Goal: Task Accomplishment & Management: Complete application form

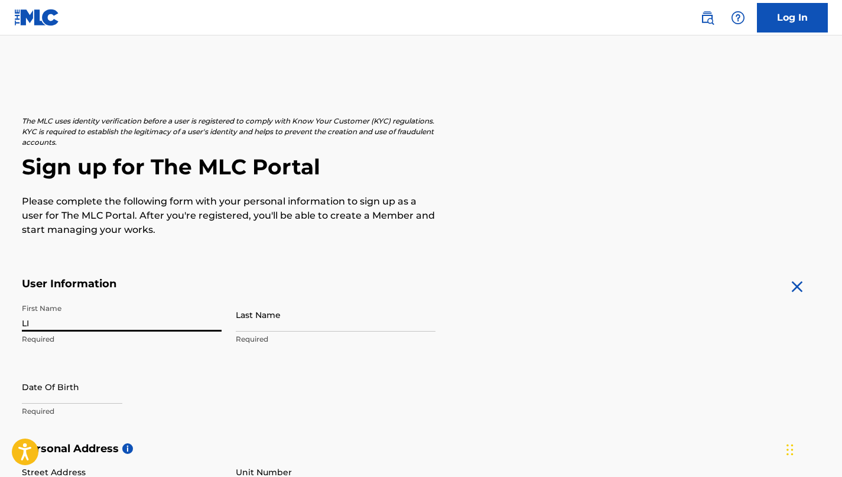
type input "L"
type input "[PERSON_NAME]"
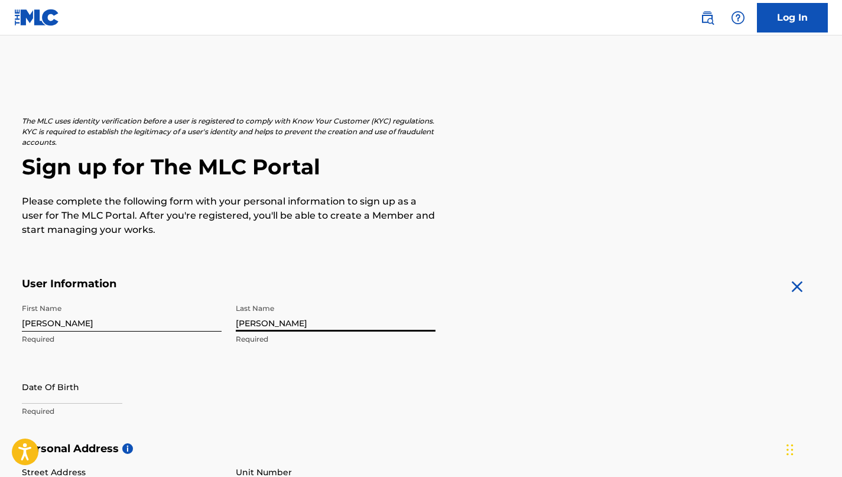
type input "[PERSON_NAME]"
select select "8"
select select "2025"
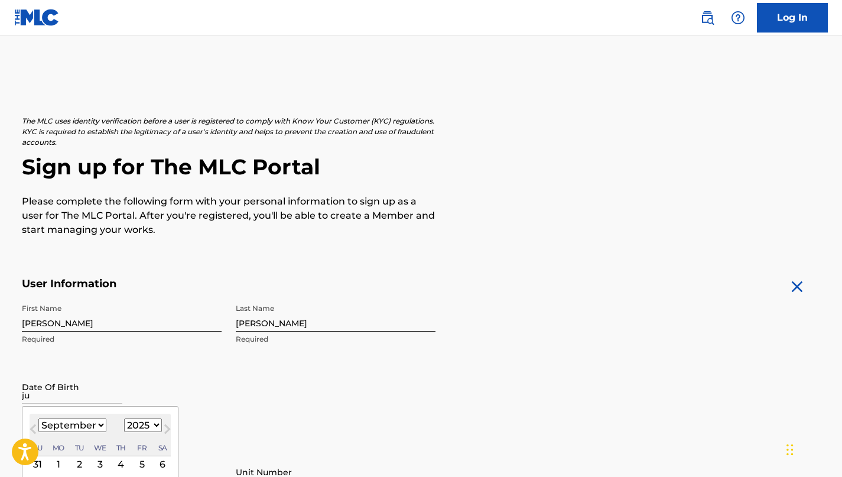
type input "j"
type input "[DATE]"
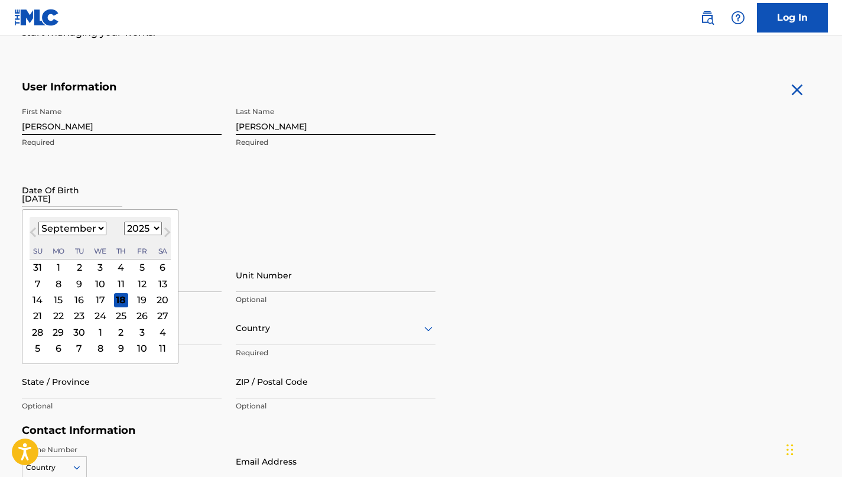
scroll to position [248, 0]
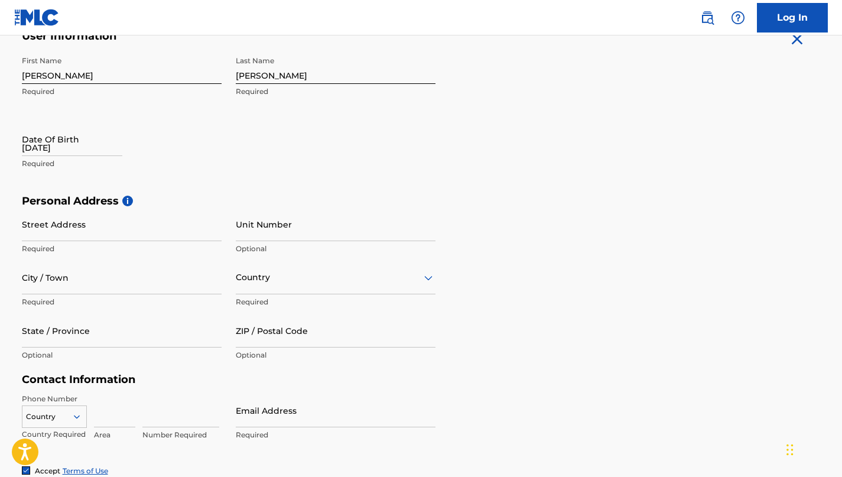
click at [93, 151] on input "[DATE]" at bounding box center [72, 139] width 100 height 34
select select "8"
select select "2025"
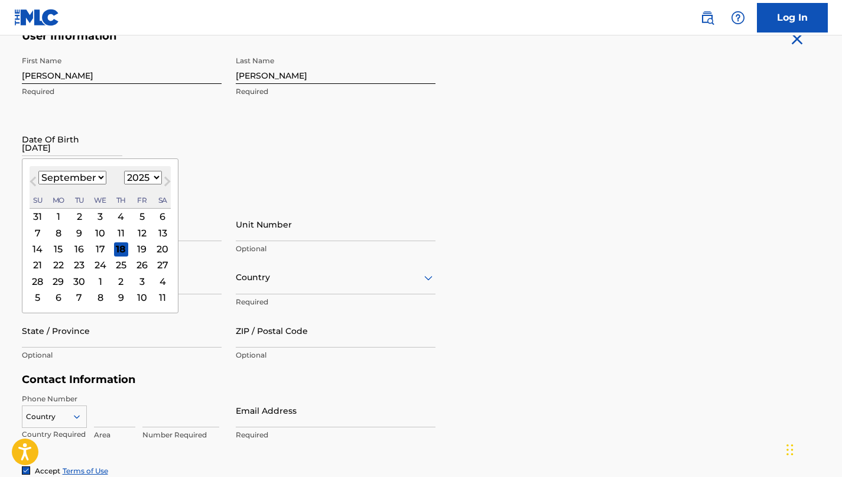
select select "5"
select select "1992"
click at [99, 264] on div "24" at bounding box center [100, 265] width 14 height 14
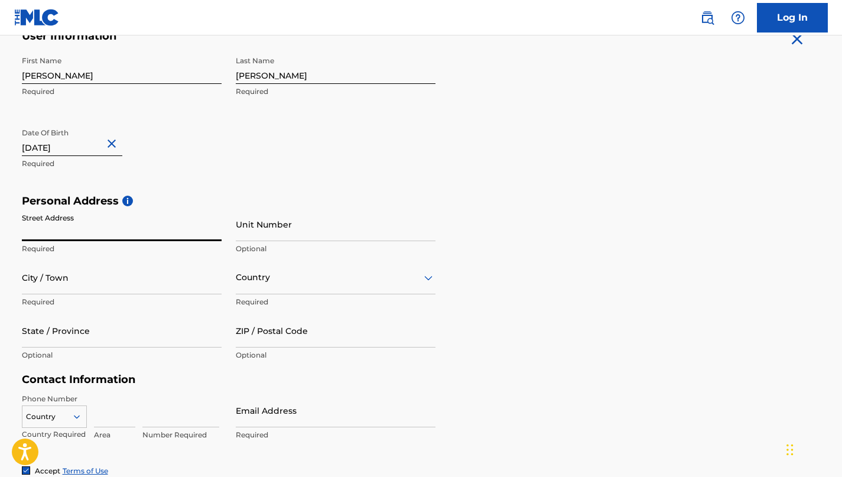
type input "[STREET_ADDRESS][PERSON_NAME]"
type input "[GEOGRAPHIC_DATA]"
type input "CA"
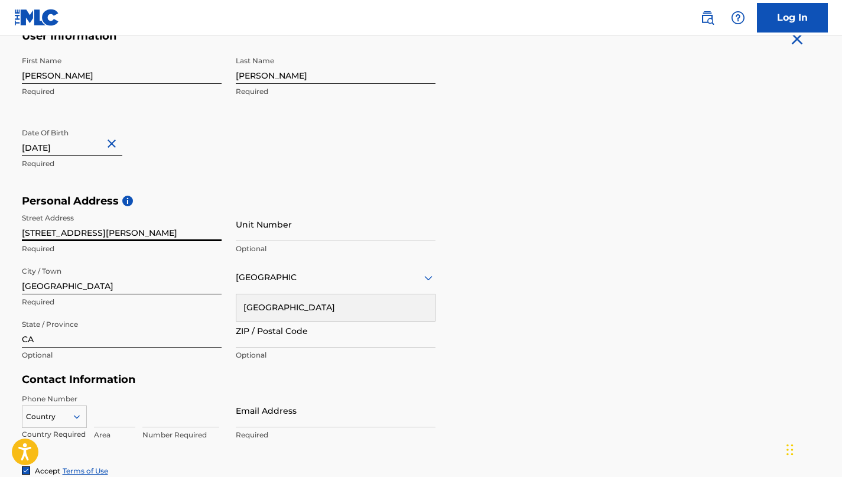
type input "90018"
type input "[GEOGRAPHIC_DATA]"
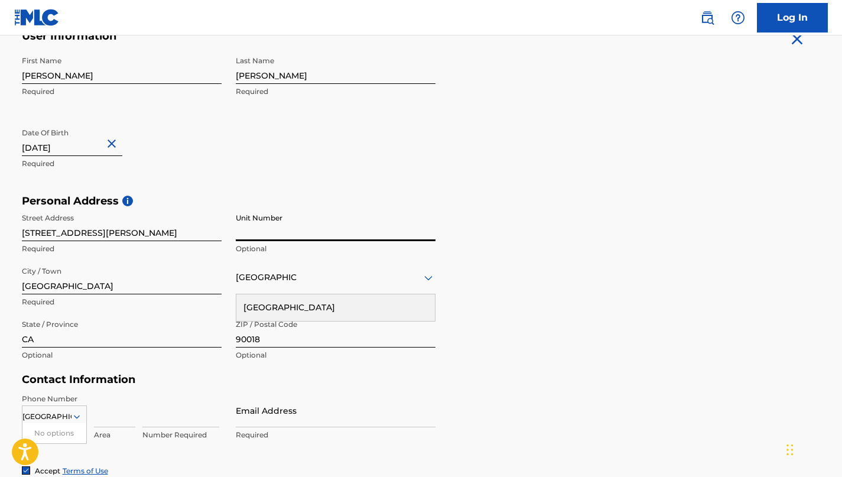
scroll to position [404, 0]
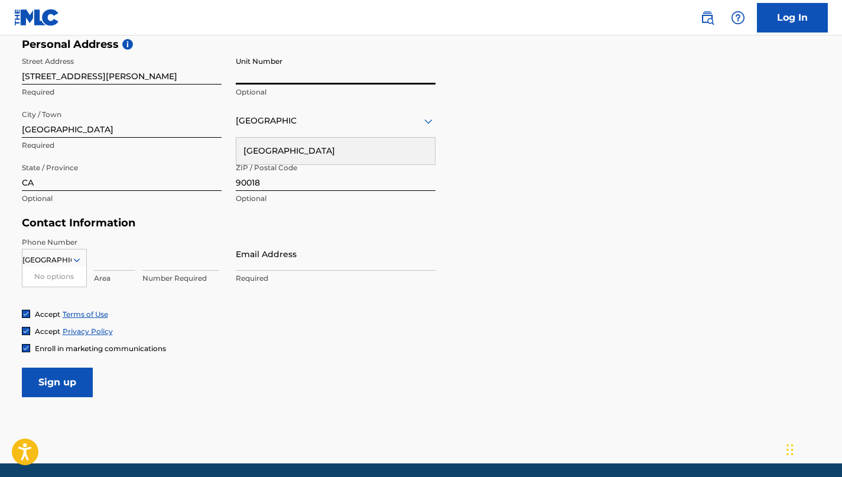
click at [110, 256] on input at bounding box center [114, 254] width 41 height 34
type input "213"
type input "7712592"
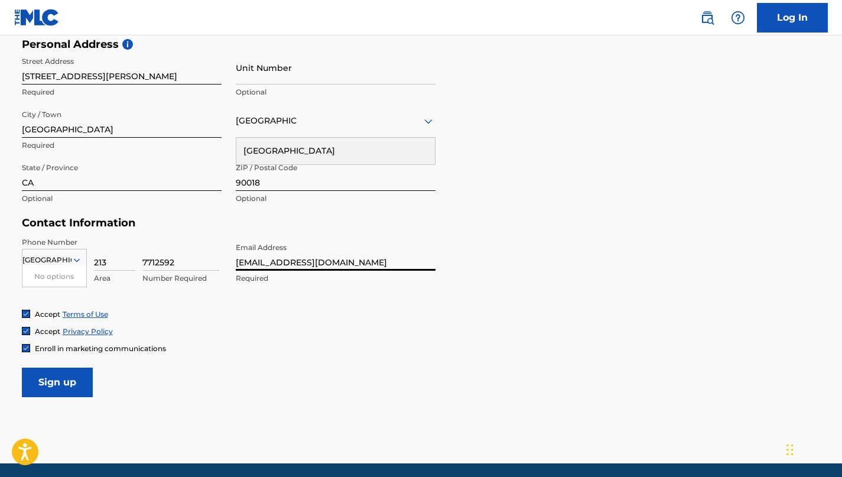
type input "[EMAIL_ADDRESS][DOMAIN_NAME]"
click at [72, 386] on input "Sign up" at bounding box center [57, 383] width 71 height 30
click at [64, 386] on input "Sign up" at bounding box center [57, 383] width 71 height 30
click at [271, 129] on div "Country [GEOGRAPHIC_DATA]" at bounding box center [336, 121] width 200 height 34
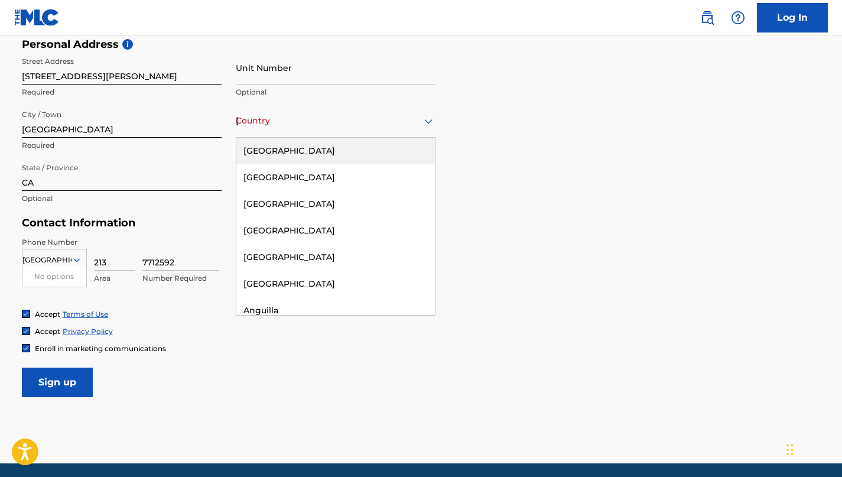
click at [278, 144] on div "[GEOGRAPHIC_DATA]" at bounding box center [335, 151] width 199 height 27
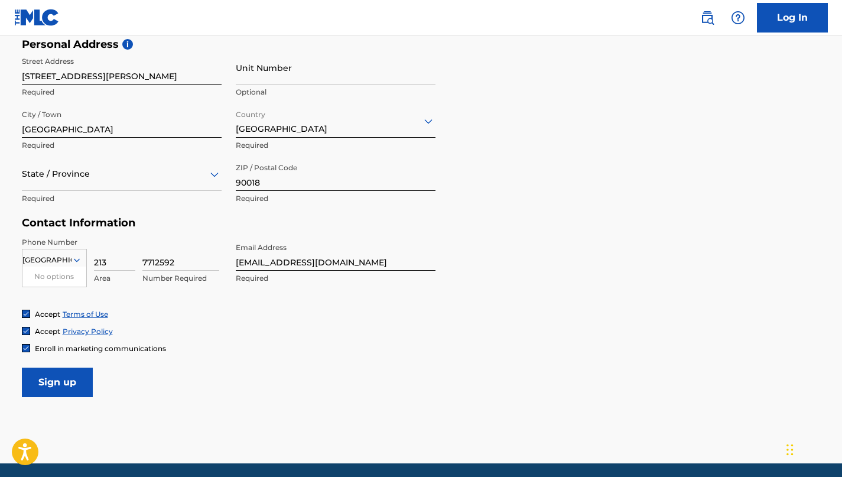
click at [81, 183] on div "State / Province" at bounding box center [122, 174] width 200 height 34
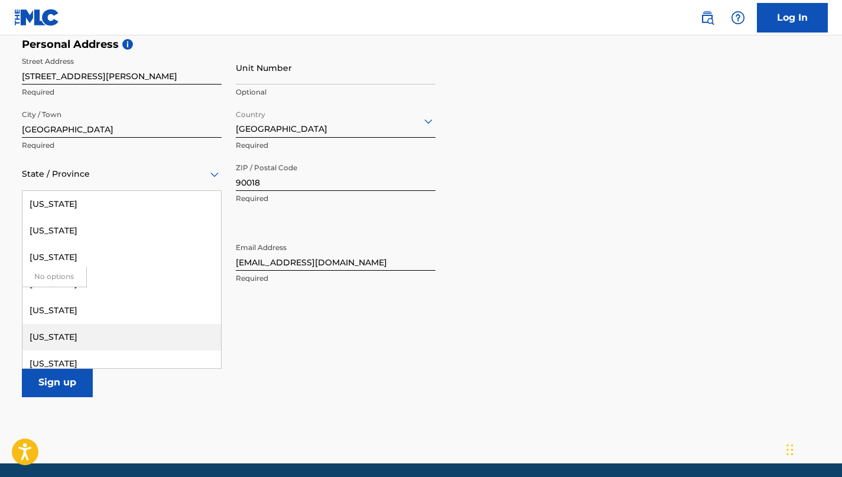
scroll to position [2, 0]
click at [75, 329] on div "[US_STATE]" at bounding box center [121, 335] width 199 height 27
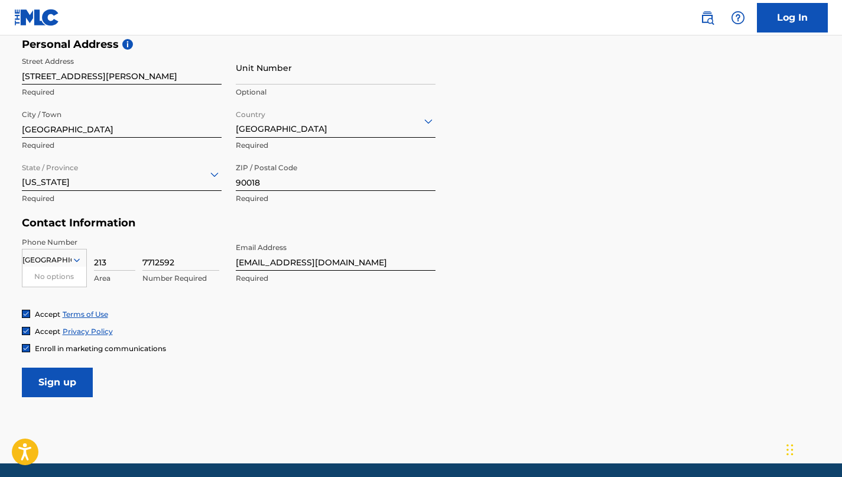
click at [64, 382] on input "Sign up" at bounding box center [57, 383] width 71 height 30
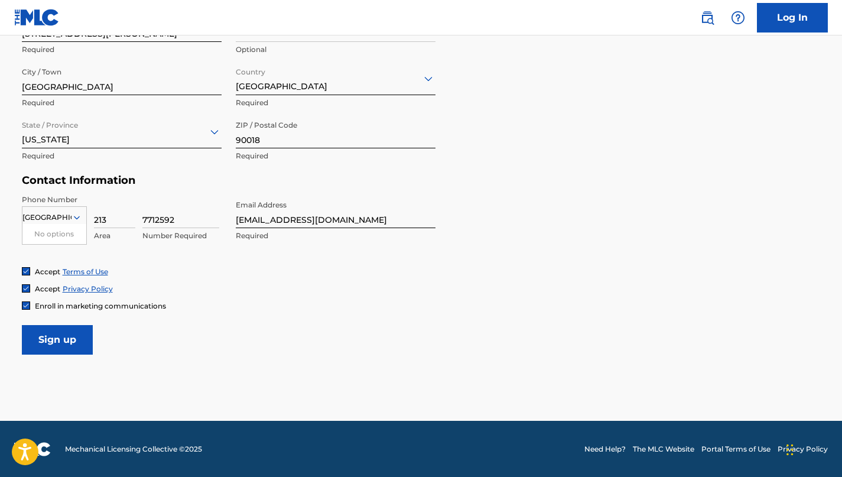
scroll to position [446, 0]
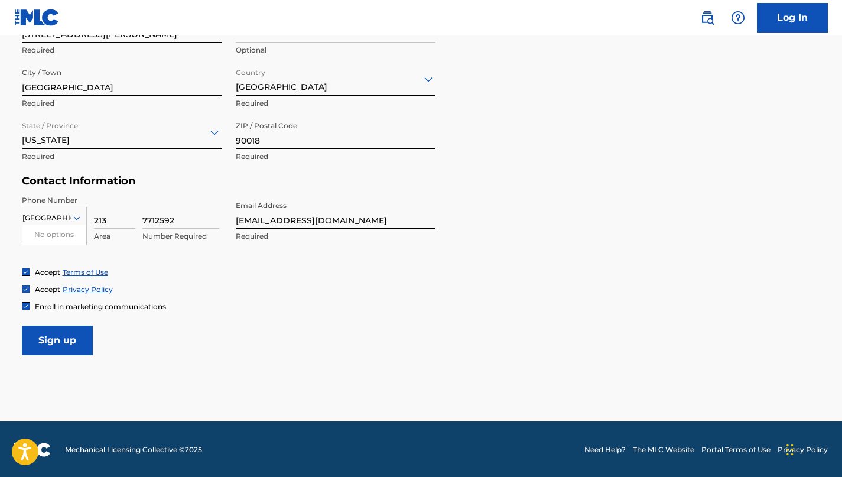
click at [65, 342] on input "Sign up" at bounding box center [57, 341] width 71 height 30
click at [66, 221] on div "[GEOGRAPHIC_DATA]" at bounding box center [54, 218] width 64 height 13
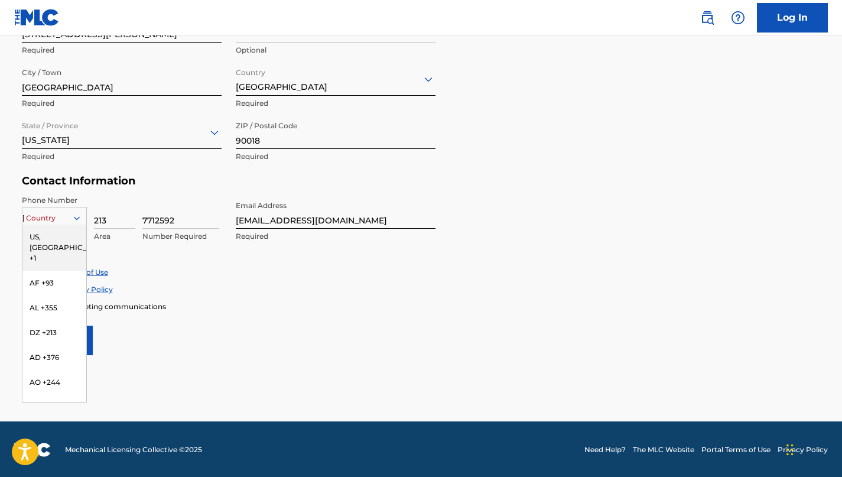
click at [68, 240] on div "US, [GEOGRAPHIC_DATA] +1" at bounding box center [54, 248] width 64 height 46
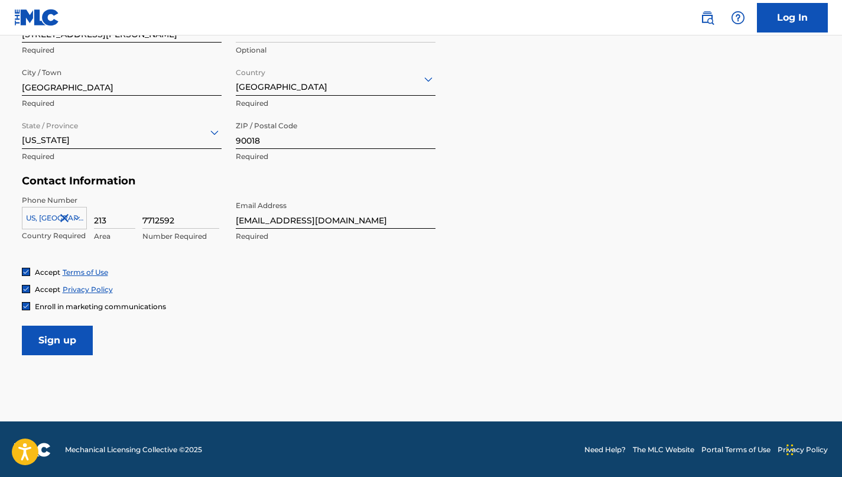
click at [69, 344] on input "Sign up" at bounding box center [57, 341] width 71 height 30
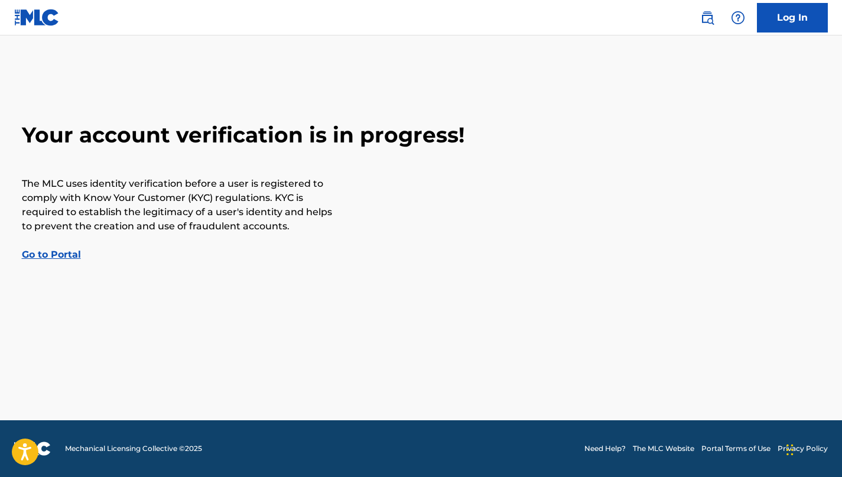
click at [70, 255] on link "Go to Portal" at bounding box center [51, 254] width 59 height 11
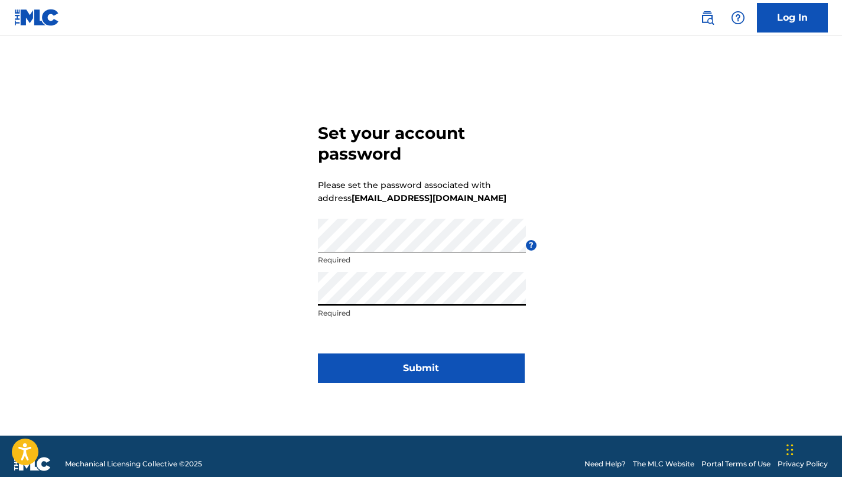
click at [399, 366] on button "Submit" at bounding box center [421, 368] width 207 height 30
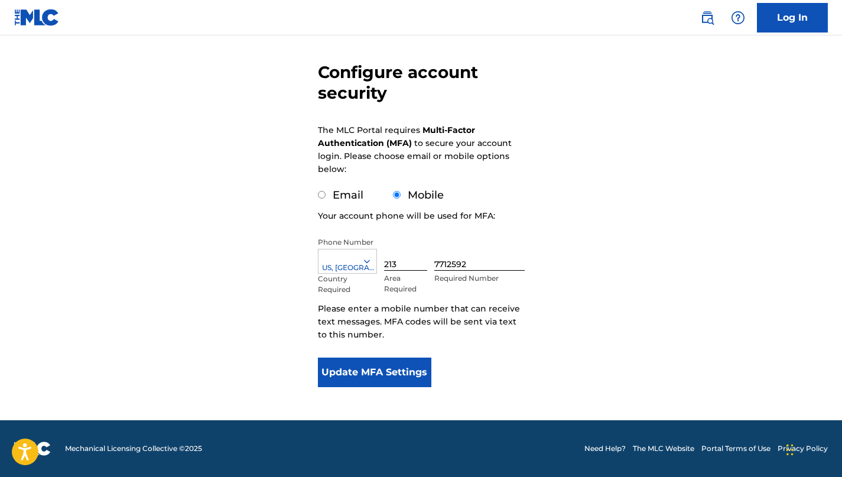
scroll to position [92, 0]
click at [364, 370] on button "Update MFA Settings" at bounding box center [375, 372] width 114 height 30
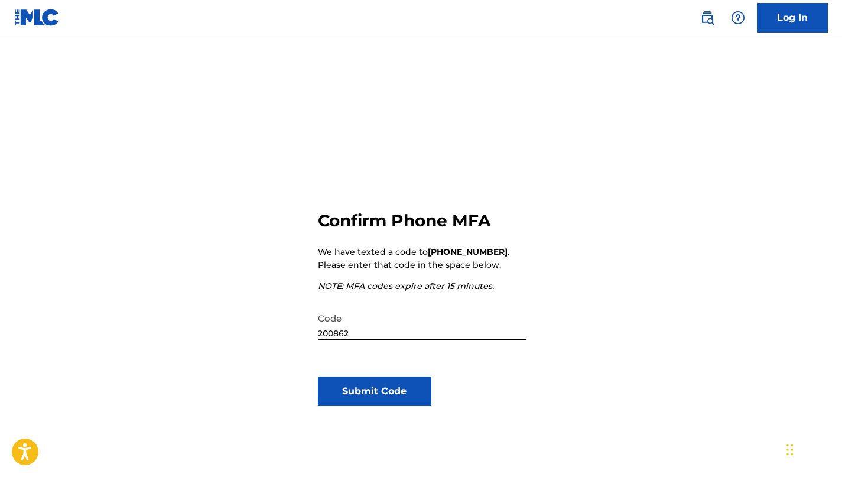
type input "200862"
click at [415, 393] on button "Submit Code" at bounding box center [375, 391] width 114 height 30
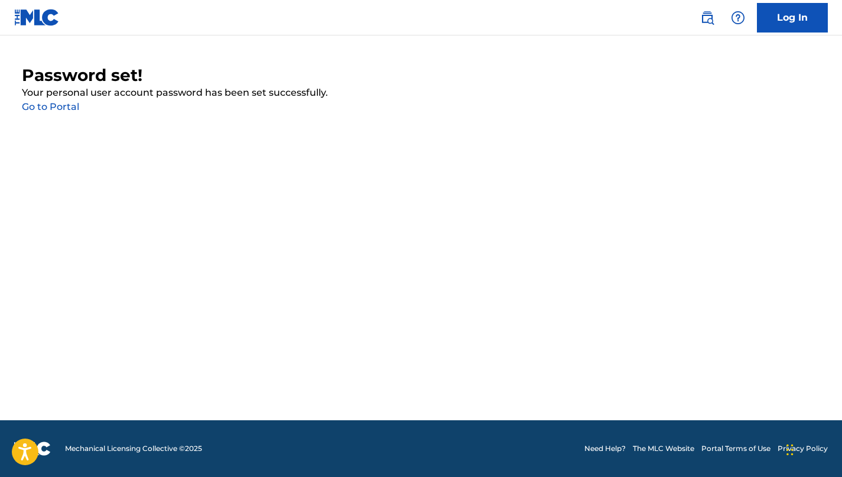
click at [73, 108] on link "Go to Portal" at bounding box center [50, 106] width 57 height 11
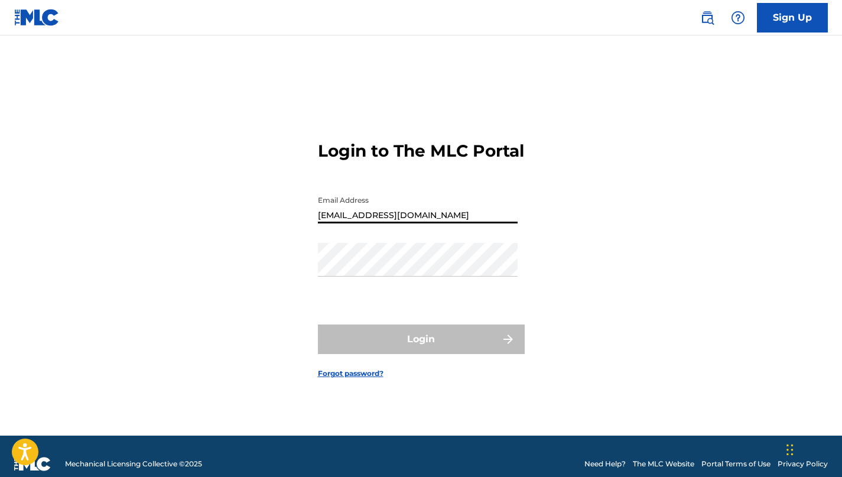
type input "[EMAIL_ADDRESS][DOMAIN_NAME]"
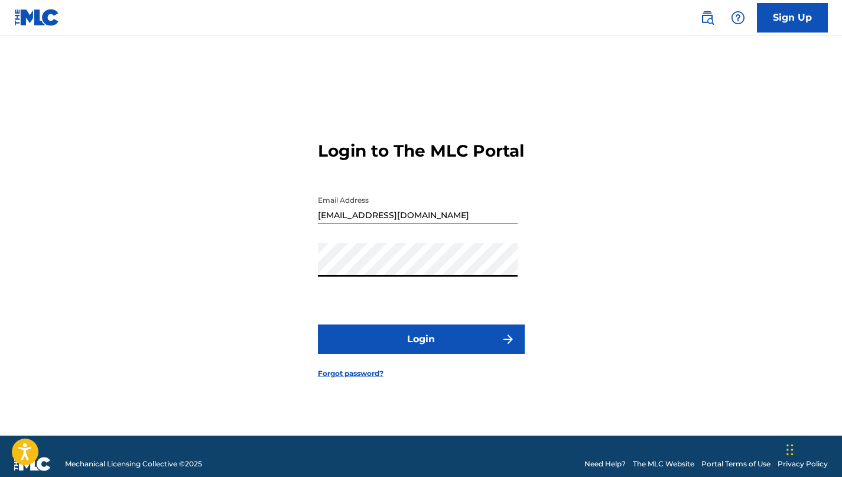
click at [407, 351] on button "Login" at bounding box center [421, 339] width 207 height 30
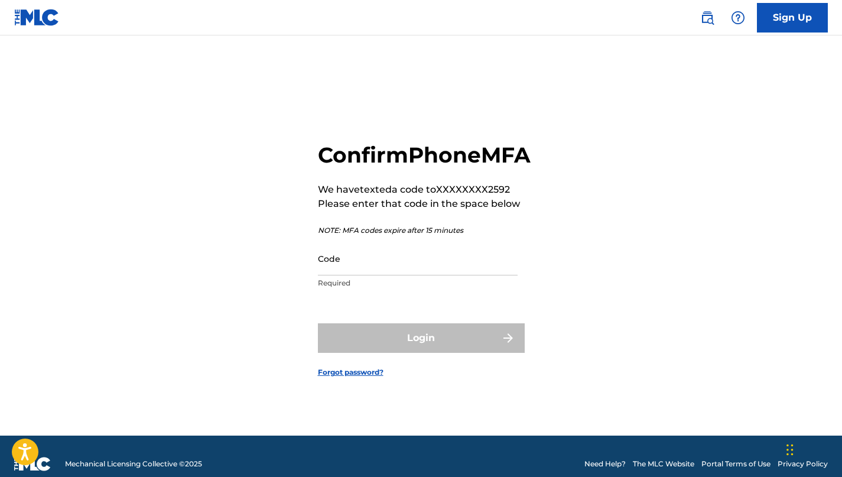
click at [413, 275] on input "Code" at bounding box center [418, 259] width 200 height 34
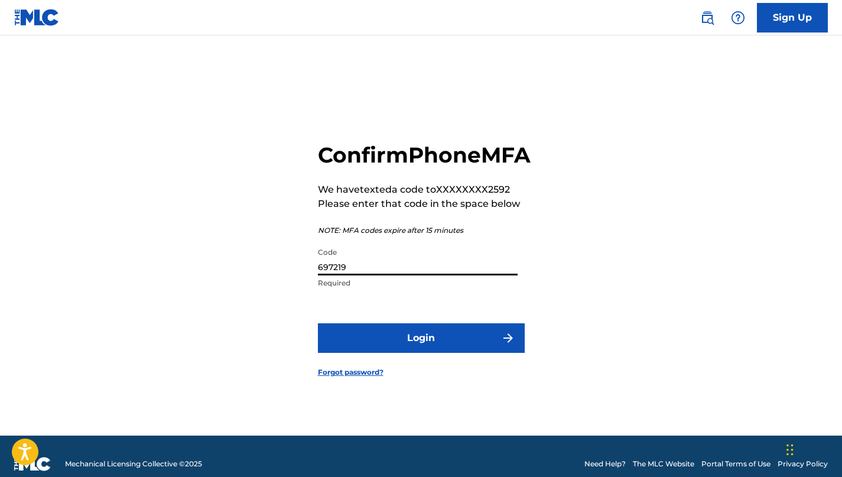
type input "697219"
click at [448, 352] on button "Login" at bounding box center [421, 338] width 207 height 30
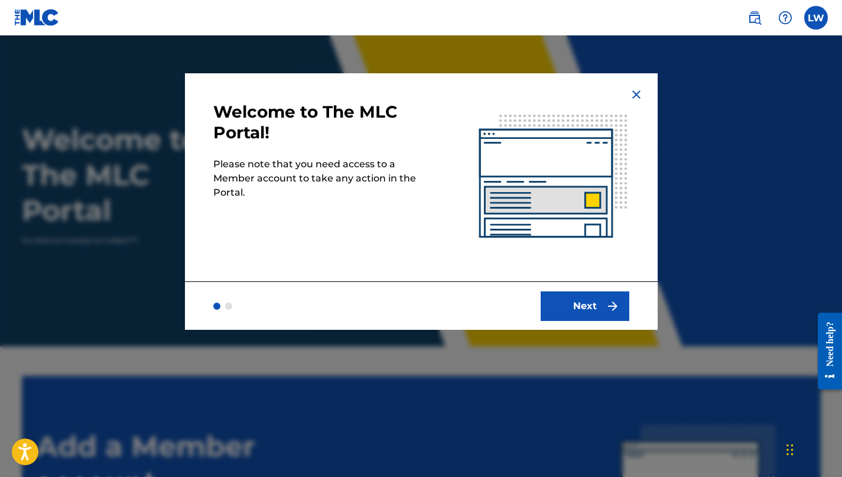
click at [583, 298] on button "Next" at bounding box center [585, 306] width 89 height 30
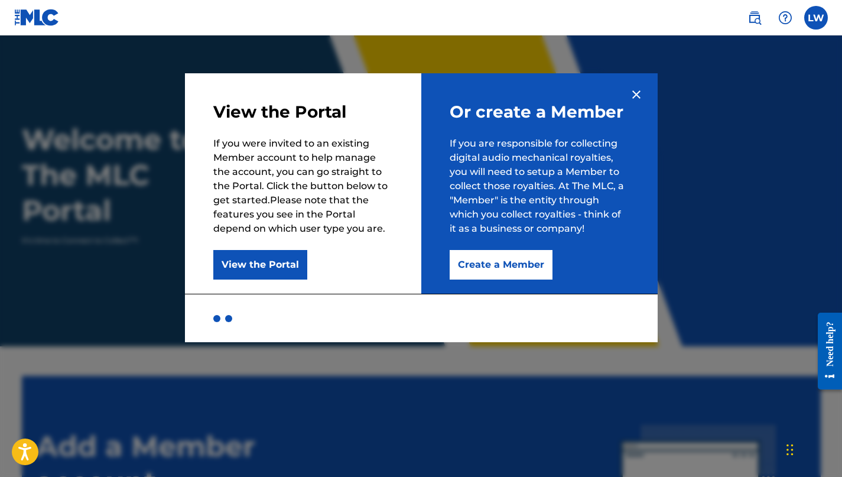
click at [502, 265] on button "Create a Member" at bounding box center [501, 265] width 103 height 30
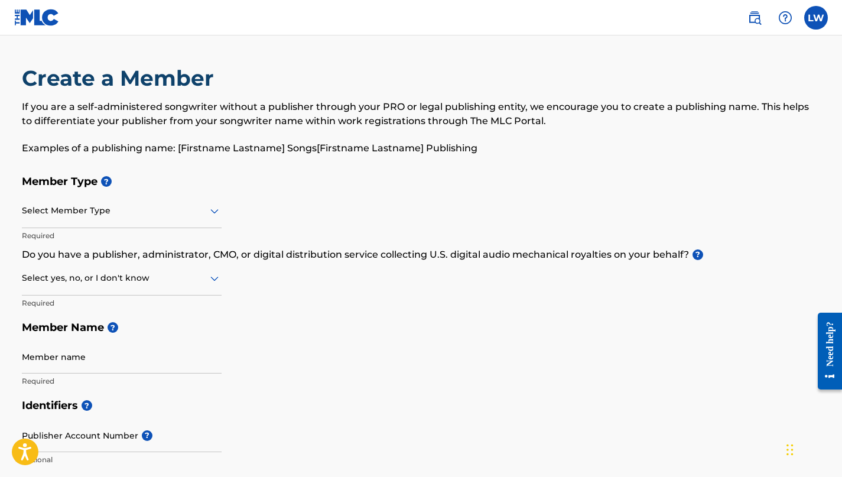
click at [129, 216] on div at bounding box center [122, 210] width 200 height 15
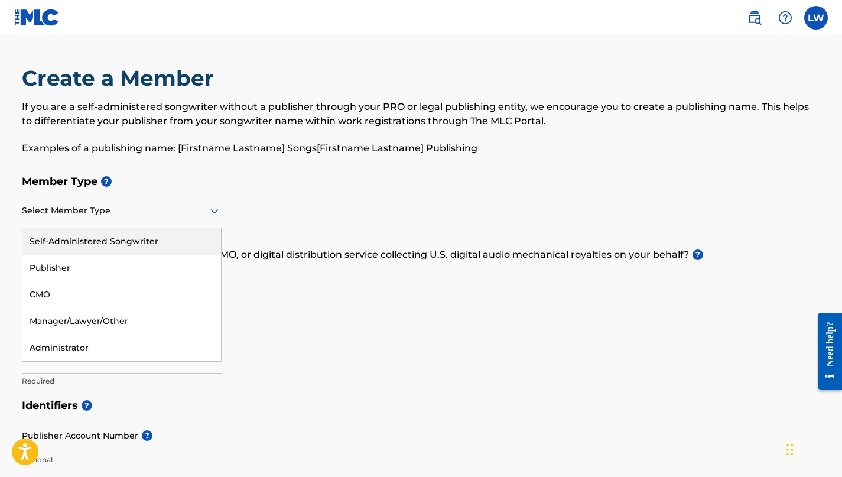
click at [149, 242] on div "Self-Administered Songwriter" at bounding box center [121, 241] width 199 height 27
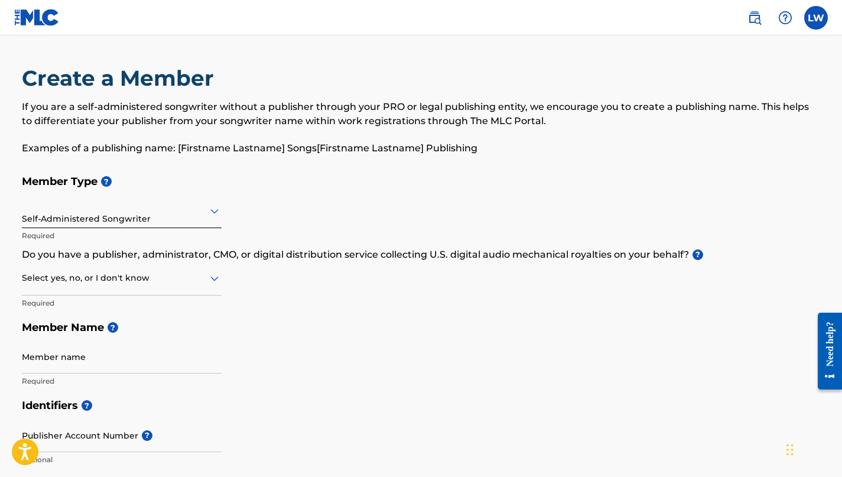
click at [112, 282] on div at bounding box center [122, 278] width 200 height 15
click at [111, 305] on div "Yes" at bounding box center [121, 308] width 199 height 27
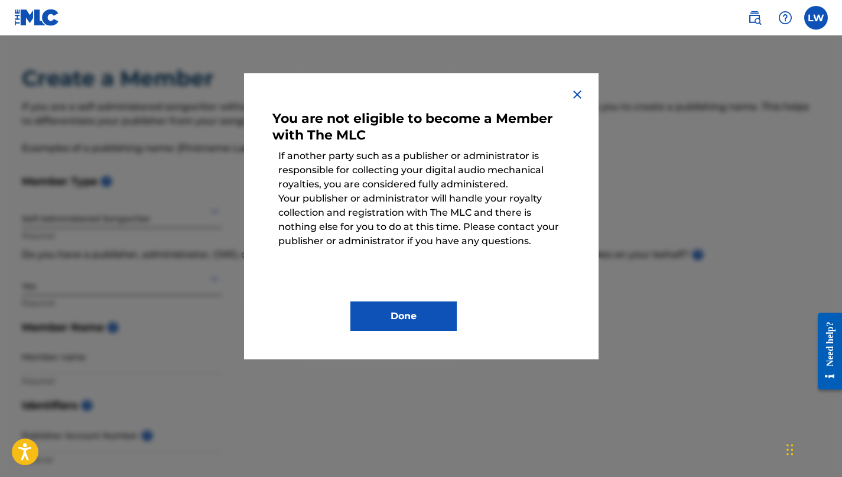
click at [423, 309] on button "Done" at bounding box center [403, 316] width 106 height 30
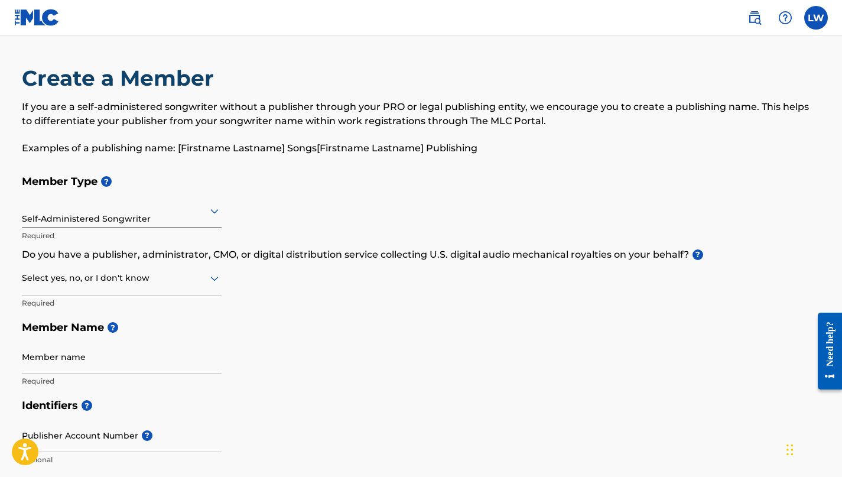
click at [810, 23] on label at bounding box center [816, 18] width 24 height 24
click at [816, 18] on input "LW Livingstone Willis stoneyxwillis@gmail.com Notification Preferences Profile …" at bounding box center [816, 18] width 0 height 0
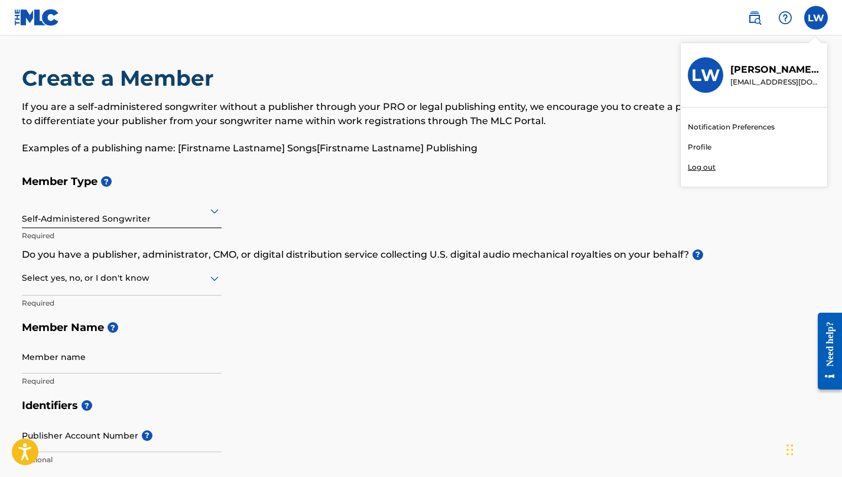
click at [706, 165] on p "Log out" at bounding box center [702, 167] width 28 height 11
click at [816, 18] on input "LW Livingstone Willis stoneyxwillis@gmail.com Notification Preferences Profile …" at bounding box center [816, 18] width 0 height 0
